Goal: Task Accomplishment & Management: Use online tool/utility

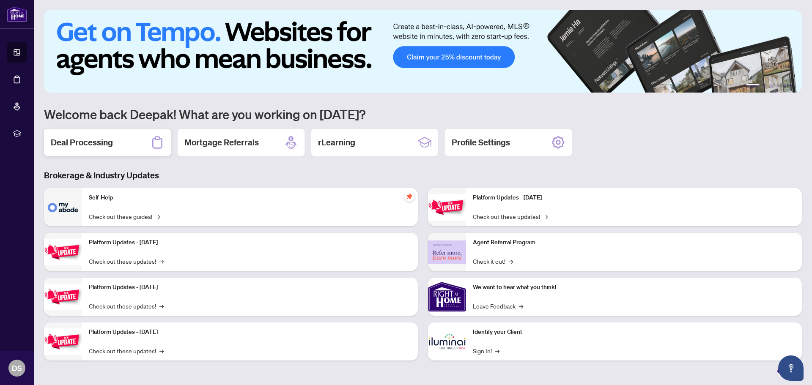
click at [109, 149] on div "Deal Processing" at bounding box center [107, 142] width 127 height 27
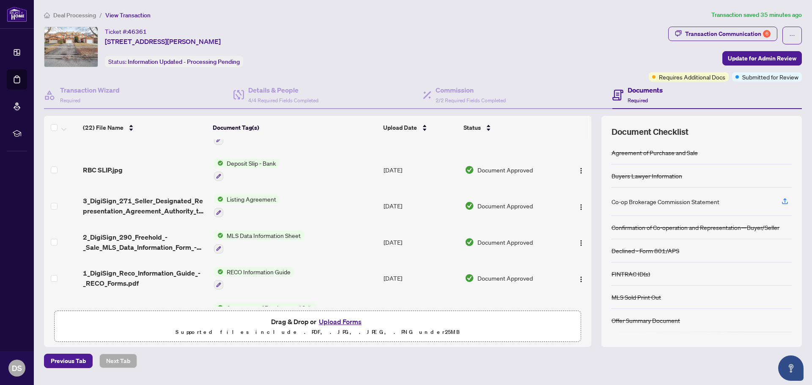
scroll to position [602, 0]
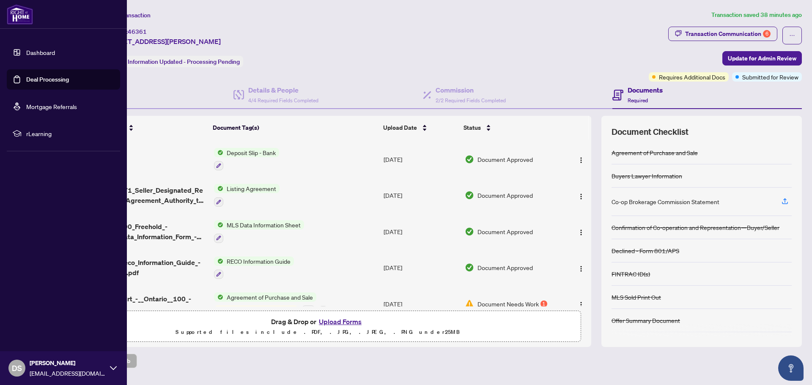
click at [52, 81] on link "Deal Processing" at bounding box center [47, 80] width 43 height 8
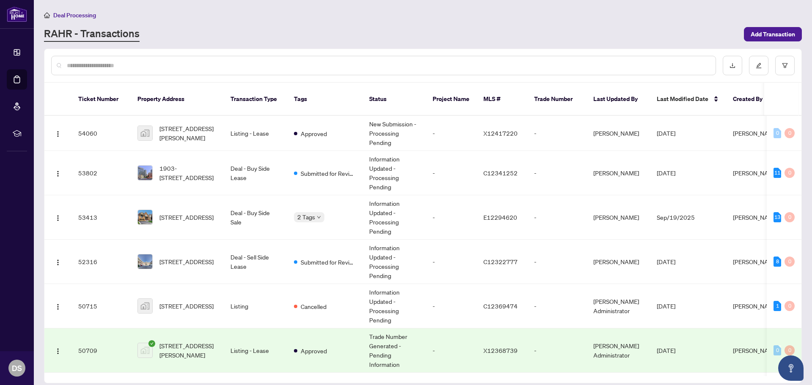
click at [133, 65] on input "text" at bounding box center [388, 65] width 642 height 9
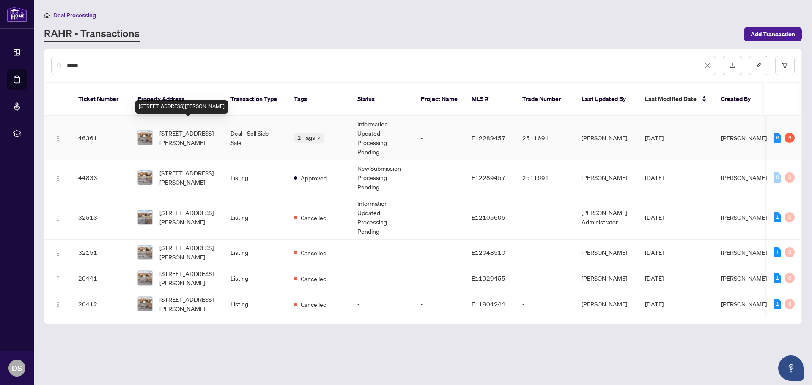
type input "*****"
click at [184, 129] on span "[STREET_ADDRESS][PERSON_NAME]" at bounding box center [187, 138] width 57 height 19
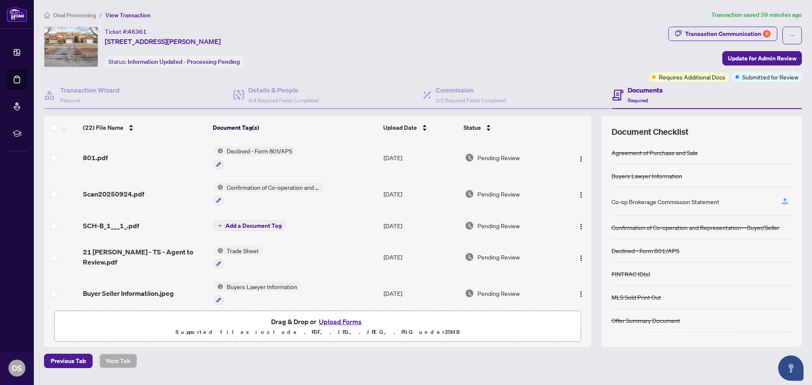
click at [239, 251] on span "Trade Sheet" at bounding box center [242, 250] width 39 height 9
click at [270, 241] on td "Trade Sheet" at bounding box center [296, 257] width 170 height 36
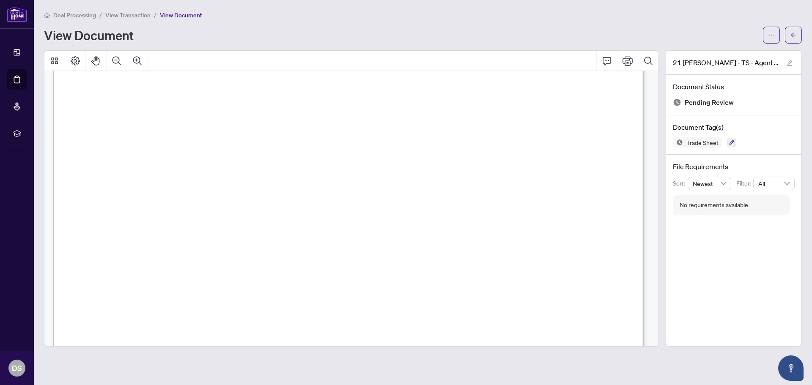
scroll to position [296, 0]
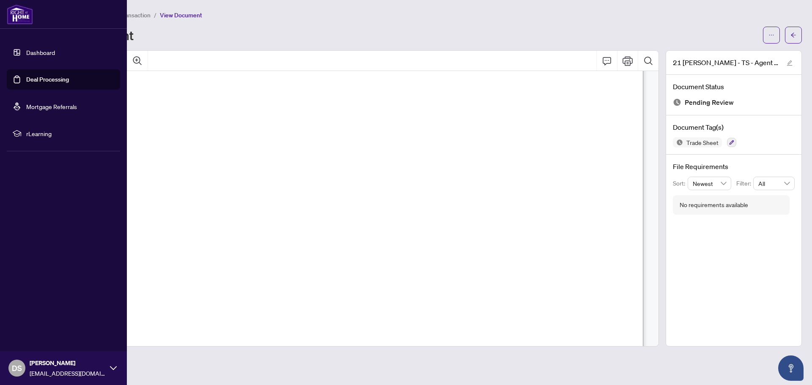
drag, startPoint x: 0, startPoint y: 242, endPoint x: 7, endPoint y: 256, distance: 15.5
click at [2, 247] on div "Dashboard Deal Processing Mortgage Referrals rLearning DS [PERSON_NAME] [EMAIL_…" at bounding box center [63, 192] width 127 height 385
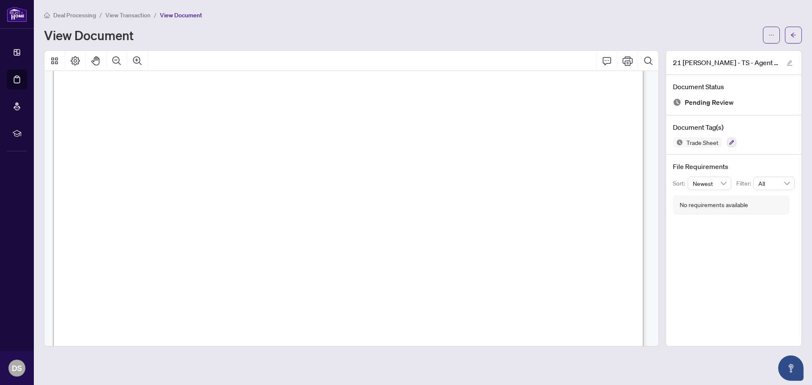
click at [44, 356] on div "Dashboard Deal Processing Mortgage Referrals rLearning DS [PERSON_NAME] [EMAIL_…" at bounding box center [406, 192] width 812 height 385
